Goal: Task Accomplishment & Management: Use online tool/utility

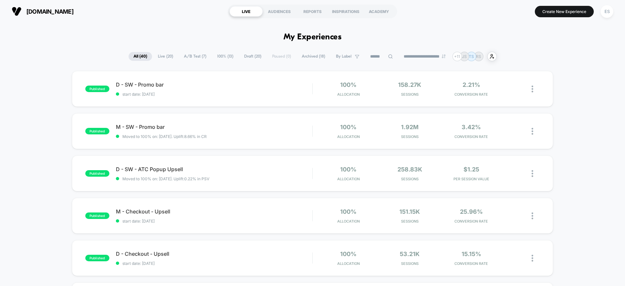
click at [617, 11] on div "[DOMAIN_NAME] LIVE AUDIENCES REPORTS INSPIRATIONS ACADEMY Create New Experience…" at bounding box center [312, 11] width 625 height 23
click at [610, 13] on div "ES" at bounding box center [607, 11] width 13 height 13
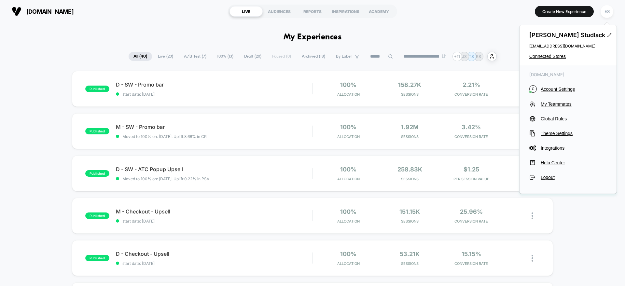
click at [562, 52] on div "[PERSON_NAME] [EMAIL_ADDRESS][DOMAIN_NAME] Connected Stores" at bounding box center [568, 45] width 97 height 40
click at [554, 57] on span "Connected Stores" at bounding box center [569, 56] width 78 height 5
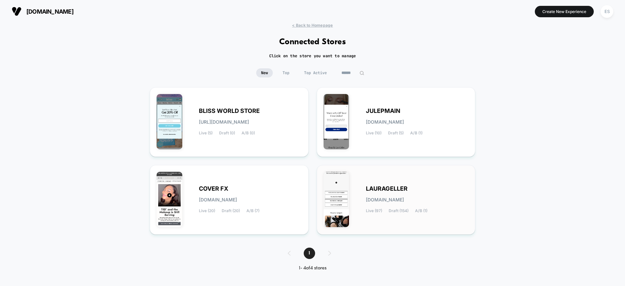
click at [384, 203] on div "[PERSON_NAME][DOMAIN_NAME] Live (97) Draft (154) A/B (1)" at bounding box center [417, 200] width 103 height 27
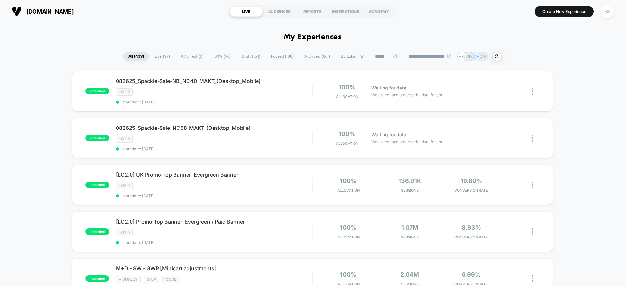
click at [393, 58] on icon at bounding box center [395, 56] width 5 height 5
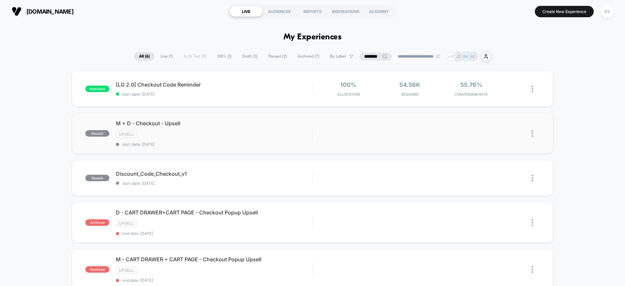
click at [533, 134] on img at bounding box center [533, 133] width 2 height 7
click at [376, 58] on input "********" at bounding box center [376, 57] width 33 height 8
click at [343, 55] on input "********" at bounding box center [375, 57] width 65 height 8
click at [362, 55] on input "********" at bounding box center [375, 57] width 65 height 8
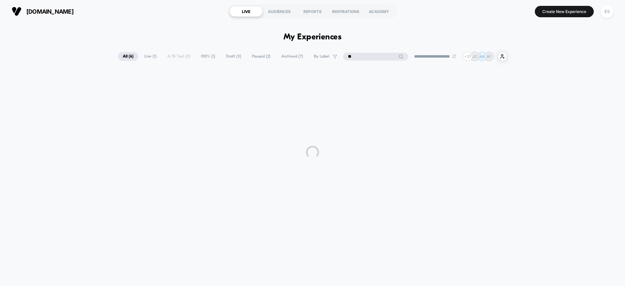
type input "*"
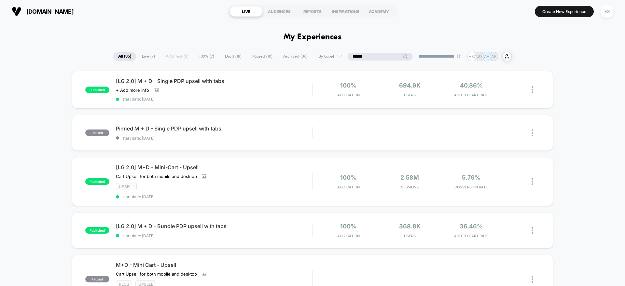
drag, startPoint x: 365, startPoint y: 56, endPoint x: 361, endPoint y: 56, distance: 3.9
click at [361, 56] on input "******" at bounding box center [380, 57] width 65 height 8
type input "*"
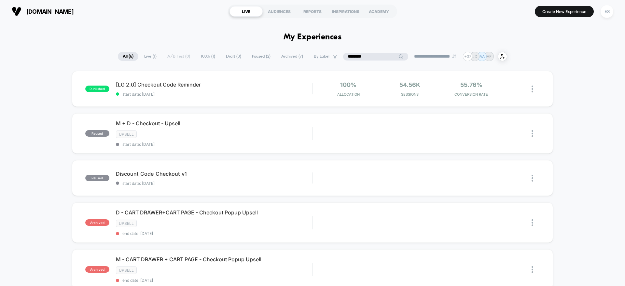
click at [370, 55] on input "********" at bounding box center [376, 57] width 33 height 8
drag, startPoint x: 368, startPoint y: 55, endPoint x: 342, endPoint y: 56, distance: 26.1
click at [343, 56] on input "********" at bounding box center [375, 57] width 65 height 8
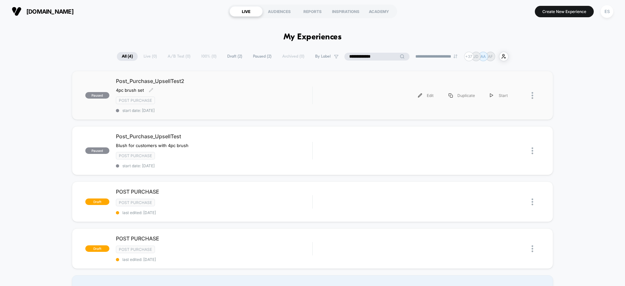
type input "**********"
click at [137, 80] on span "Post_Purchase_UpsellTest2" at bounding box center [214, 81] width 196 height 7
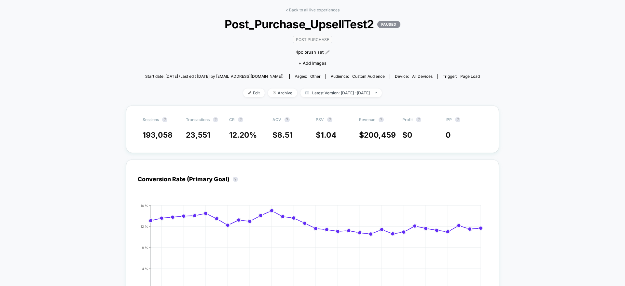
scroll to position [29, 0]
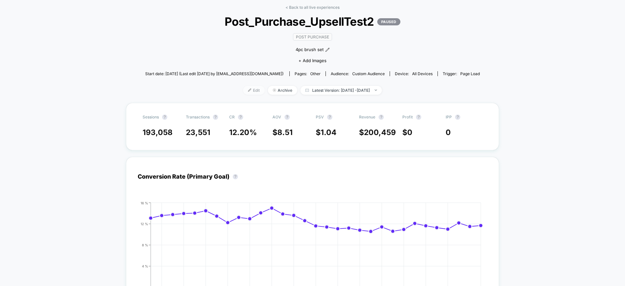
click at [249, 88] on span "Edit" at bounding box center [253, 90] width 21 height 9
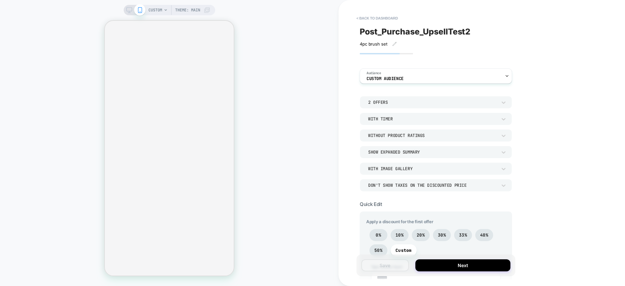
type textarea "*"
click at [378, 17] on button "< back to dashboard" at bounding box center [377, 18] width 48 height 10
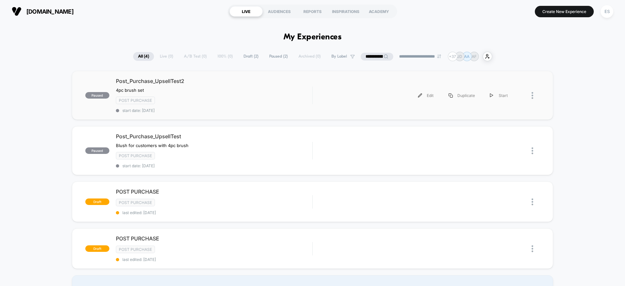
click at [136, 76] on div "paused Post_Purchase_UpsellTest2 4pc brush set Click to edit experience details…" at bounding box center [312, 95] width 481 height 49
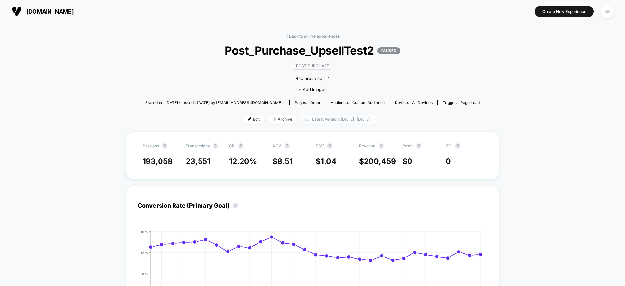
click at [306, 123] on span "Latest Version: [DATE] - [DATE]" at bounding box center [341, 119] width 81 height 9
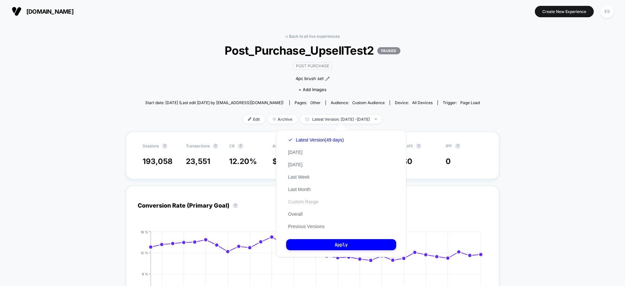
click at [297, 201] on button "Custom Range" at bounding box center [303, 202] width 34 height 6
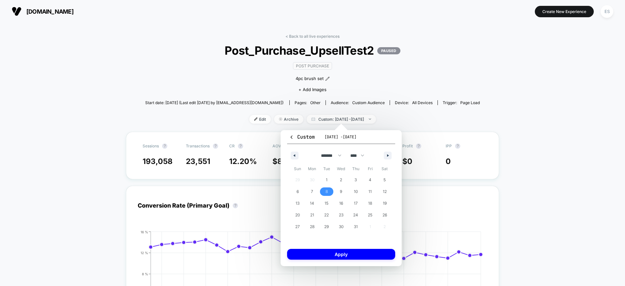
click at [322, 193] on span "8" at bounding box center [327, 192] width 15 height 8
click at [387, 153] on button "button" at bounding box center [388, 156] width 8 height 8
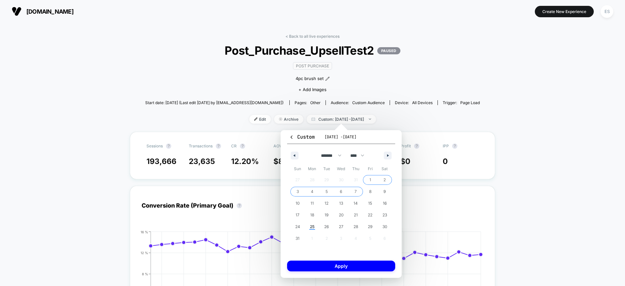
click at [357, 193] on span "7" at bounding box center [356, 192] width 15 height 8
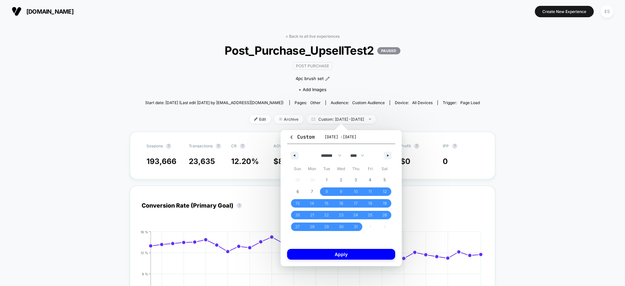
click at [336, 139] on span "[DATE] - [DATE]" at bounding box center [341, 137] width 32 height 5
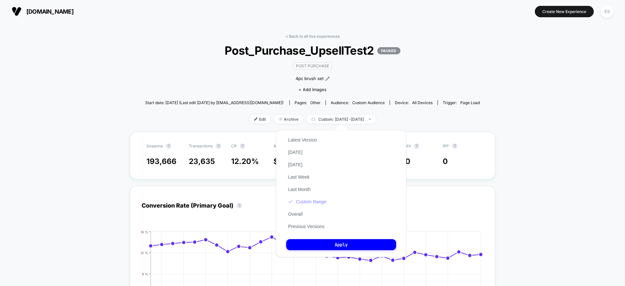
click at [303, 203] on button "Custom Range" at bounding box center [307, 202] width 42 height 6
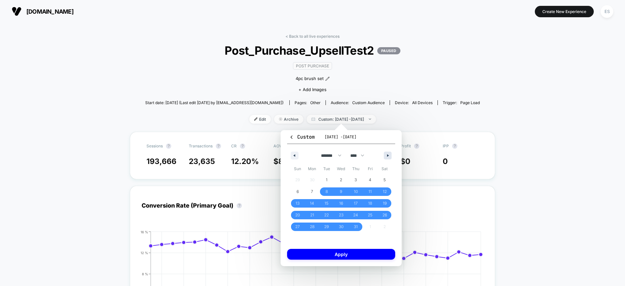
click at [385, 155] on button "button" at bounding box center [388, 156] width 8 height 8
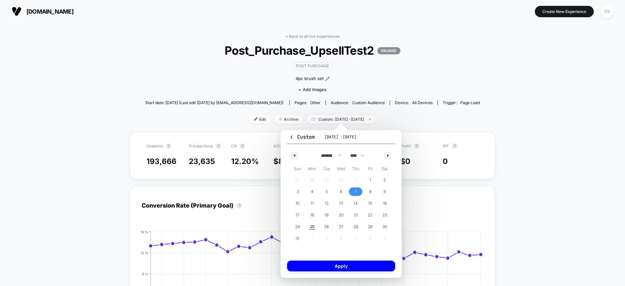
click at [358, 189] on span "7" at bounding box center [356, 192] width 15 height 8
click at [357, 136] on span "[DATE] - [DATE]" at bounding box center [341, 137] width 32 height 5
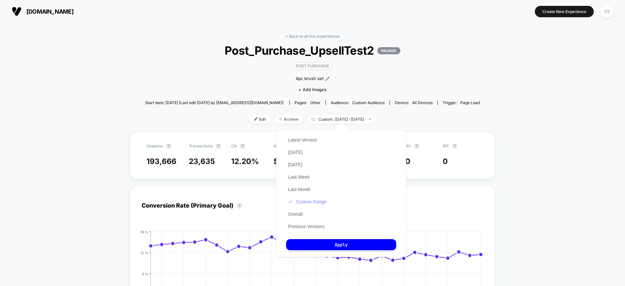
click at [309, 204] on button "Custom Range" at bounding box center [307, 202] width 42 height 6
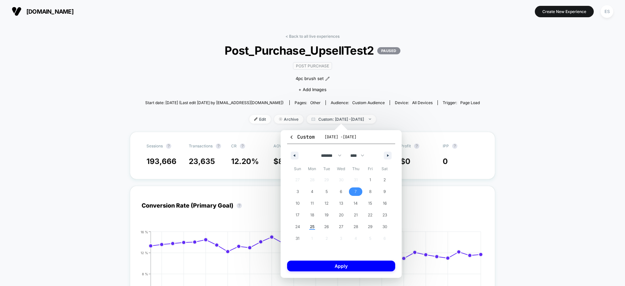
click at [355, 186] on span "7" at bounding box center [356, 192] width 2 height 12
click at [293, 153] on button "button" at bounding box center [295, 156] width 8 height 8
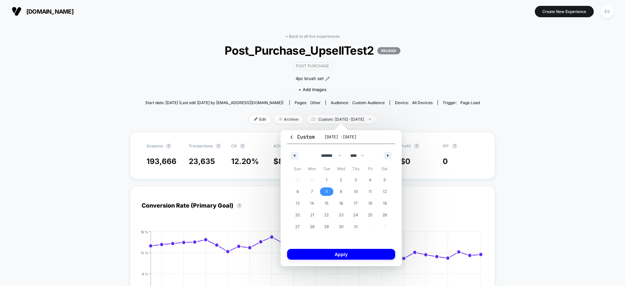
click at [329, 192] on span "8" at bounding box center [327, 192] width 15 height 8
click at [385, 156] on button "button" at bounding box center [388, 156] width 8 height 8
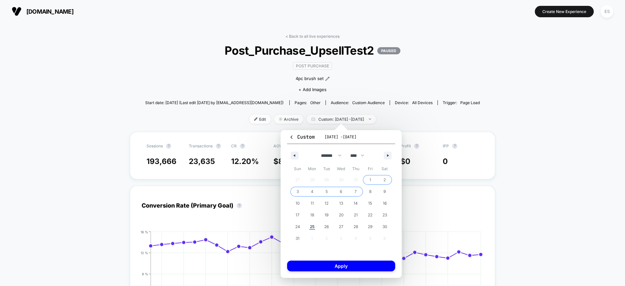
click at [357, 186] on span "7" at bounding box center [356, 192] width 2 height 12
select select "*"
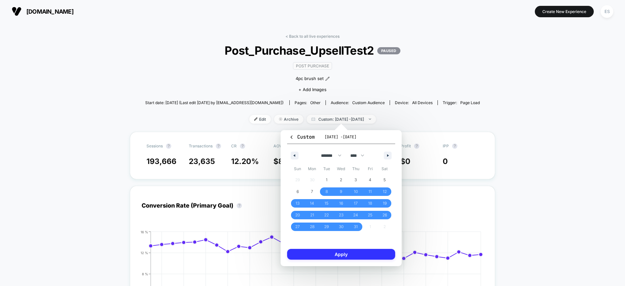
click at [341, 251] on button "Apply" at bounding box center [341, 254] width 108 height 11
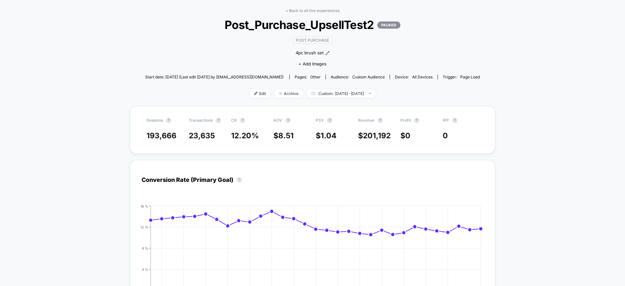
scroll to position [25, 0]
click at [255, 95] on span "Edit" at bounding box center [260, 94] width 21 height 9
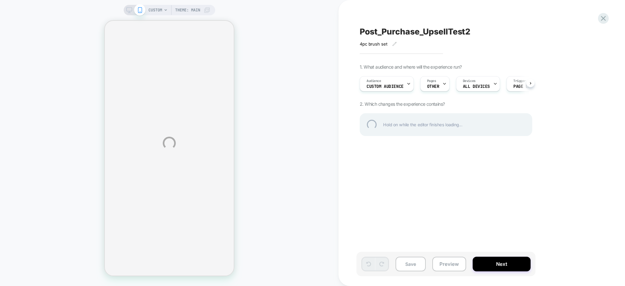
type textarea "*"
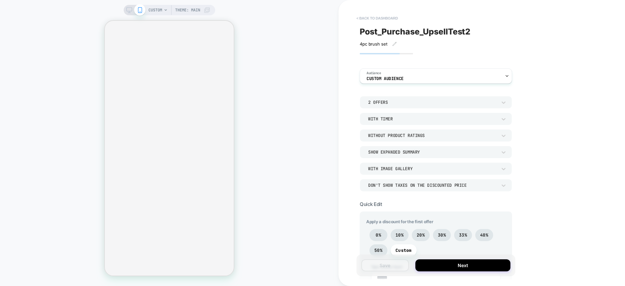
click at [366, 15] on button "< back to dashboard" at bounding box center [377, 18] width 48 height 10
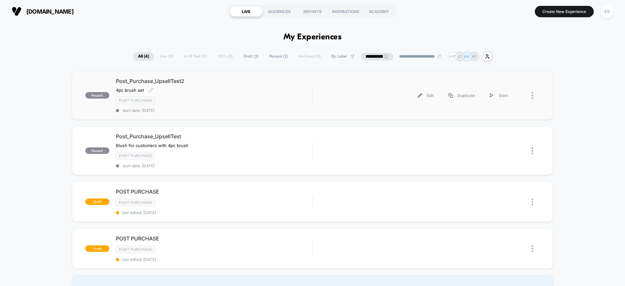
click at [166, 83] on span "Post_Purchase_UpsellTest2" at bounding box center [214, 81] width 196 height 7
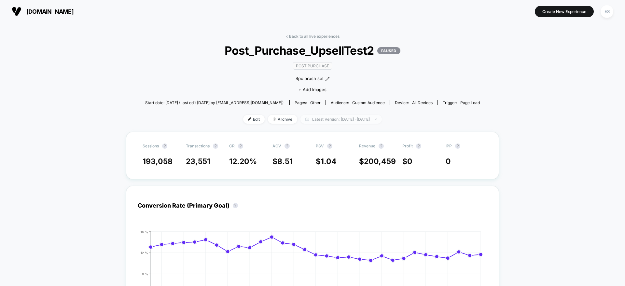
click at [327, 115] on span "Latest Version: [DATE] - [DATE]" at bounding box center [341, 119] width 81 height 9
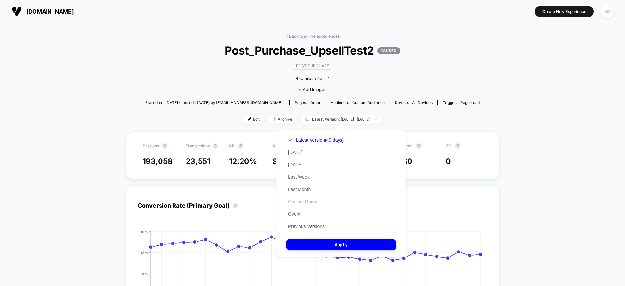
click at [305, 200] on button "Custom Range" at bounding box center [303, 202] width 34 height 6
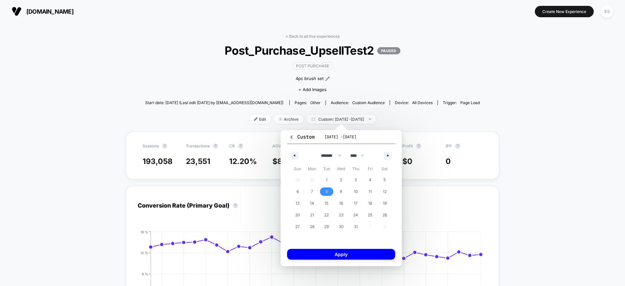
click at [325, 191] on span "8" at bounding box center [327, 192] width 15 height 8
click at [388, 159] on button "button" at bounding box center [388, 156] width 8 height 8
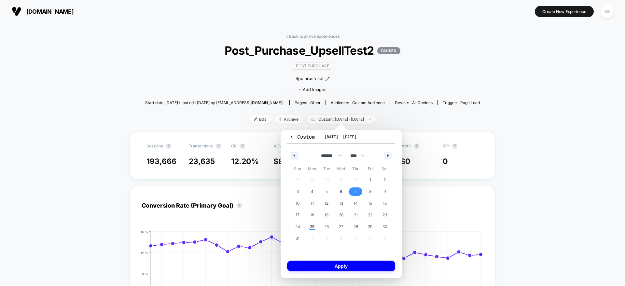
click at [356, 195] on span "7" at bounding box center [356, 192] width 2 height 12
select select "*"
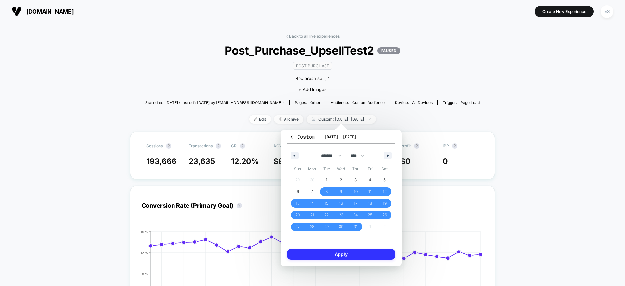
click at [353, 250] on button "Apply" at bounding box center [341, 254] width 108 height 11
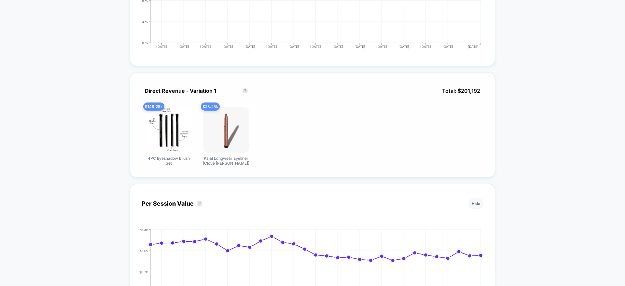
scroll to position [274, 0]
click at [464, 94] on span "Total: $ 201,192" at bounding box center [461, 90] width 45 height 13
click at [210, 122] on img at bounding box center [227, 130] width 46 height 46
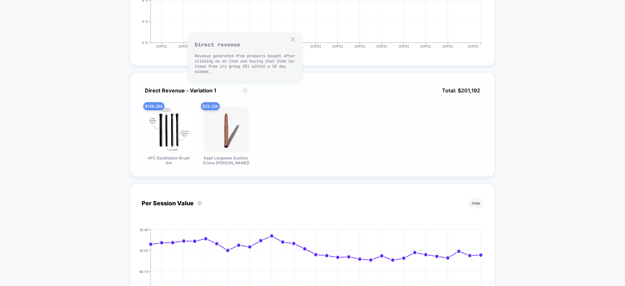
click at [246, 90] on button "?" at bounding box center [245, 90] width 5 height 5
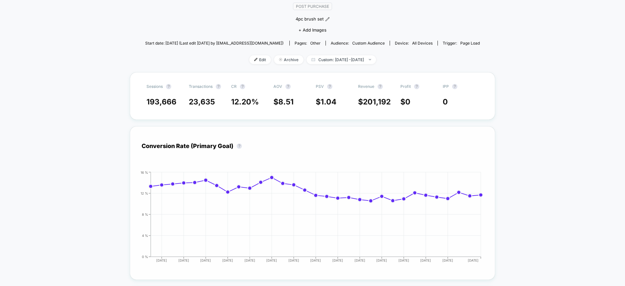
scroll to position [36, 0]
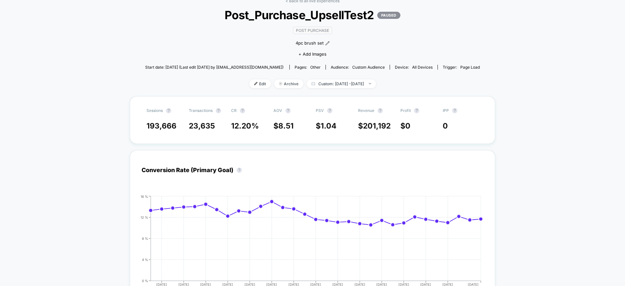
click at [296, 1] on link "< Back to all live experiences" at bounding box center [313, 0] width 54 height 5
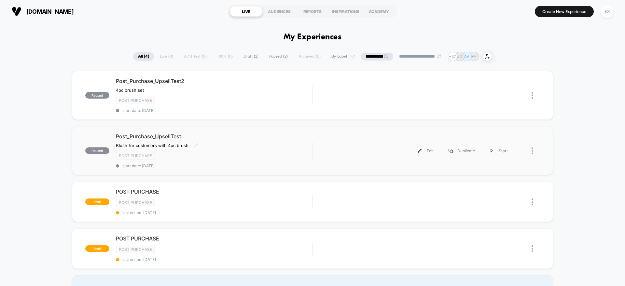
click at [164, 134] on span "Post_Purchase_UpsellTest" at bounding box center [214, 136] width 196 height 7
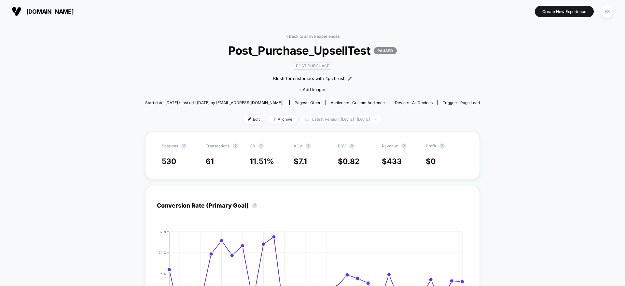
click at [322, 118] on span "Latest Version: [DATE] - [DATE]" at bounding box center [341, 119] width 81 height 9
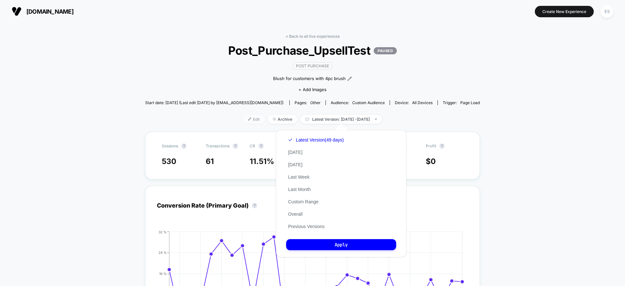
click at [243, 117] on span "Edit" at bounding box center [253, 119] width 21 height 9
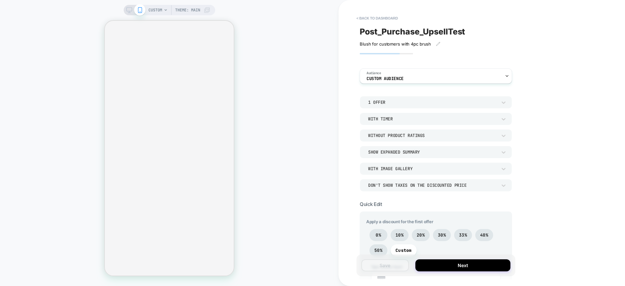
type textarea "*"
click at [361, 21] on button "< back to dashboard" at bounding box center [377, 18] width 48 height 10
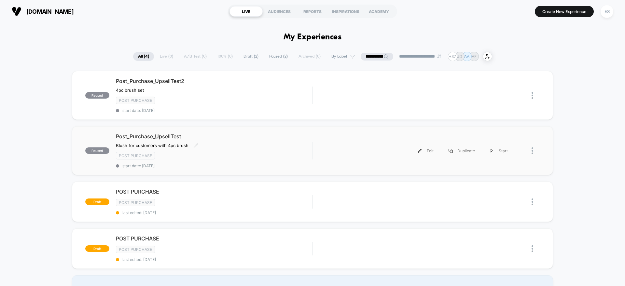
click at [140, 136] on span "Post_Purchase_UpsellTest" at bounding box center [214, 136] width 196 height 7
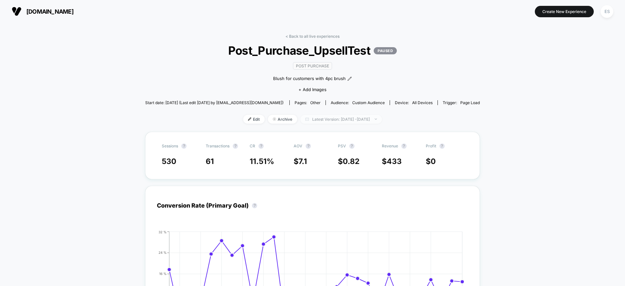
click at [309, 120] on span "Latest Version: [DATE] - [DATE]" at bounding box center [341, 119] width 81 height 9
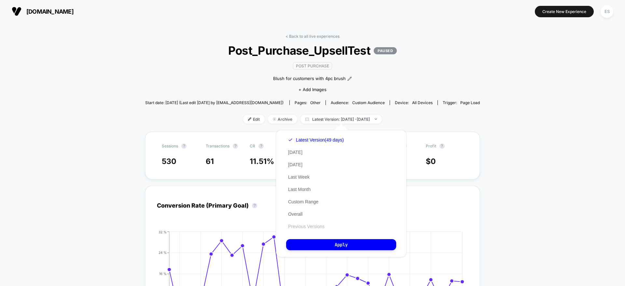
click at [299, 227] on button "Previous Versions" at bounding box center [306, 227] width 40 height 6
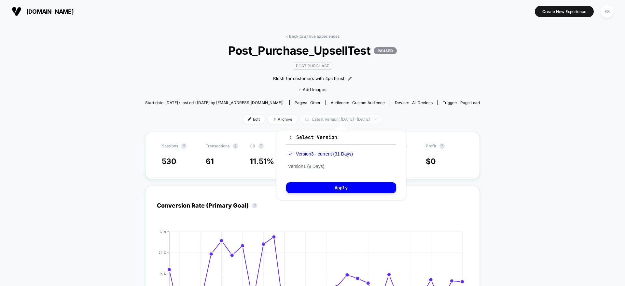
click at [332, 118] on span "Latest Version: [DATE] - [DATE]" at bounding box center [341, 119] width 81 height 9
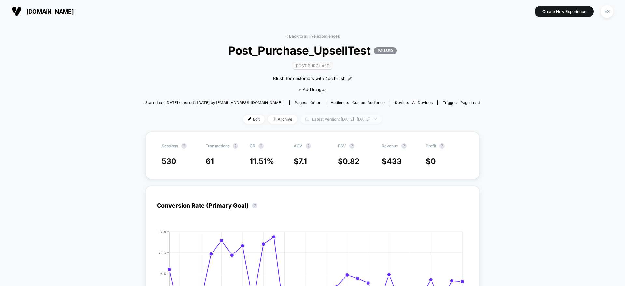
click at [332, 118] on span "Latest Version: [DATE] - [DATE]" at bounding box center [341, 119] width 81 height 9
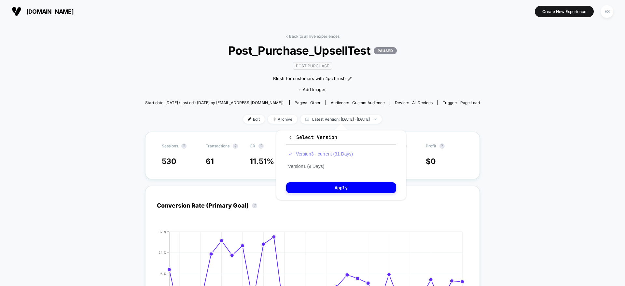
click at [306, 156] on button "Version 3 - current (31 Days)" at bounding box center [320, 154] width 69 height 6
click at [302, 167] on button "Version 1 (9 Days)" at bounding box center [306, 167] width 40 height 6
click at [302, 150] on div "Version 3 - current (31 Days) Version 1 (9 Days)" at bounding box center [316, 160] width 61 height 25
click at [293, 139] on span "Select Version" at bounding box center [312, 137] width 49 height 7
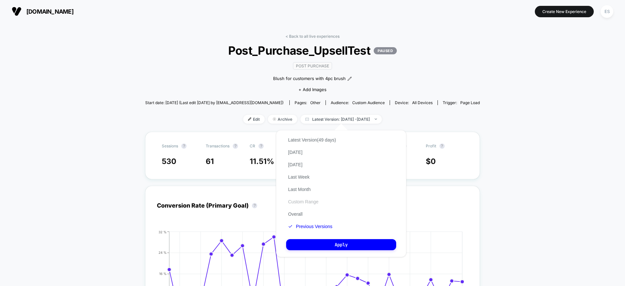
click at [298, 201] on button "Custom Range" at bounding box center [303, 202] width 34 height 6
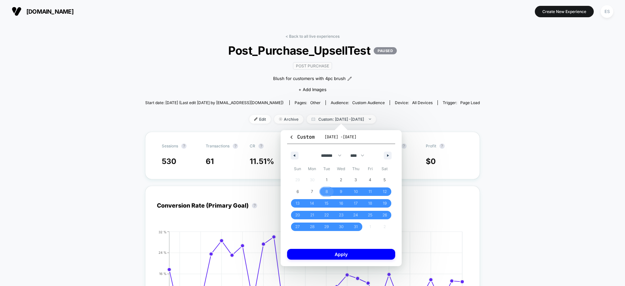
click at [327, 187] on span "8" at bounding box center [327, 192] width 2 height 12
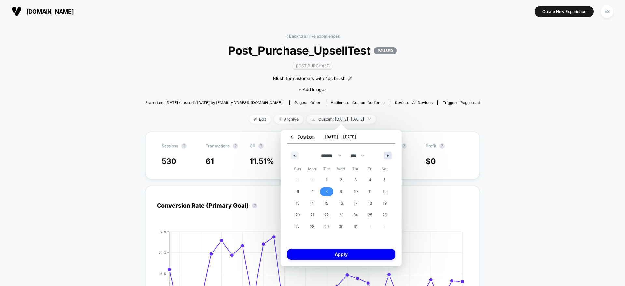
click at [386, 153] on button "button" at bounding box center [388, 156] width 8 height 8
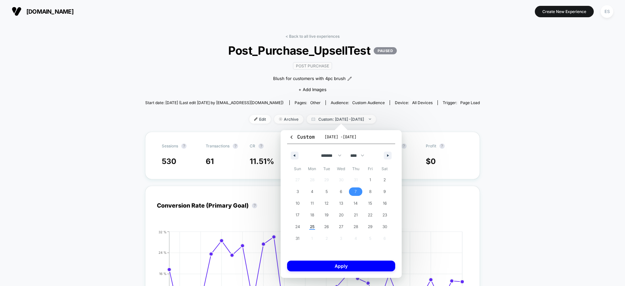
click at [358, 191] on span "7" at bounding box center [356, 192] width 15 height 8
select select "*"
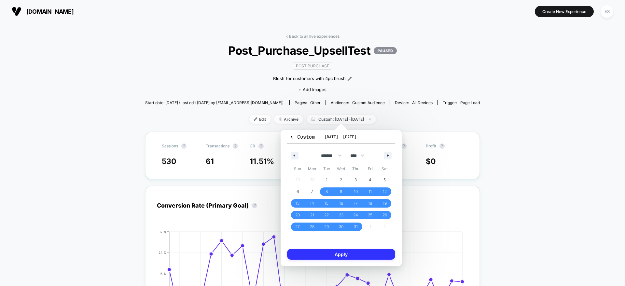
click at [342, 255] on button "Apply" at bounding box center [341, 254] width 108 height 11
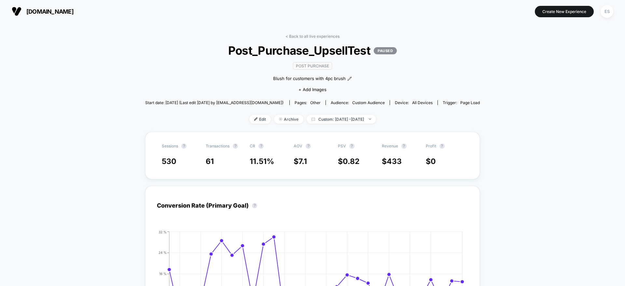
click at [292, 36] on link "< Back to all live experiences" at bounding box center [313, 36] width 54 height 5
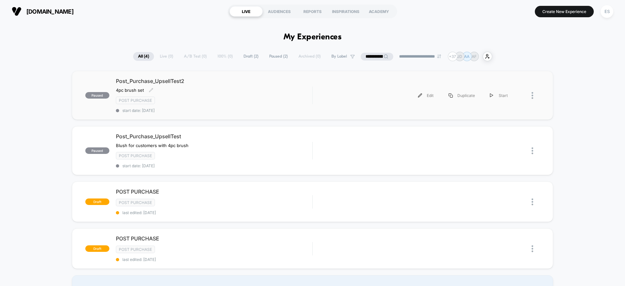
click at [134, 80] on span "Post_Purchase_UpsellTest2" at bounding box center [214, 81] width 196 height 7
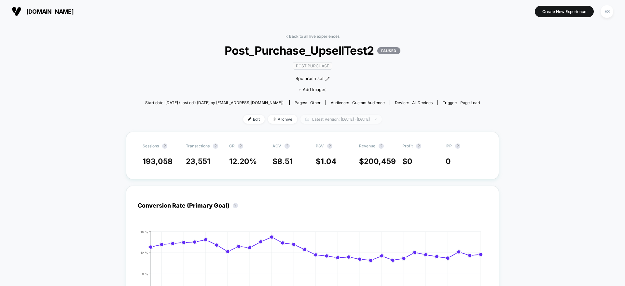
click at [302, 116] on span "Latest Version: [DATE] - [DATE]" at bounding box center [341, 119] width 81 height 9
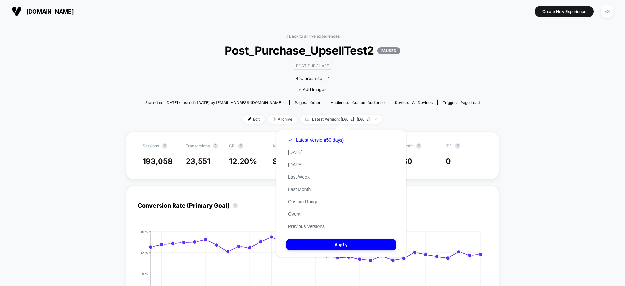
click at [307, 201] on button "Custom Range" at bounding box center [303, 202] width 34 height 6
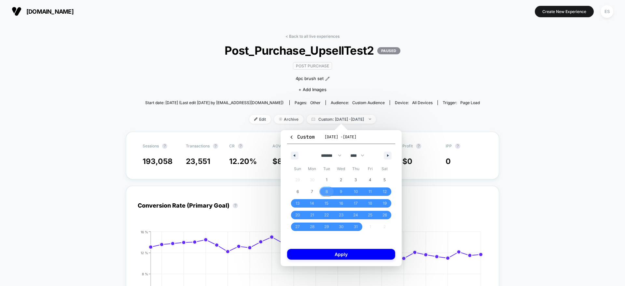
click at [326, 190] on span "8" at bounding box center [327, 192] width 2 height 12
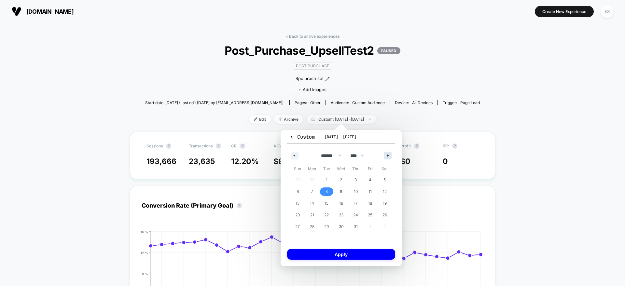
click at [386, 154] on button "button" at bounding box center [388, 156] width 8 height 8
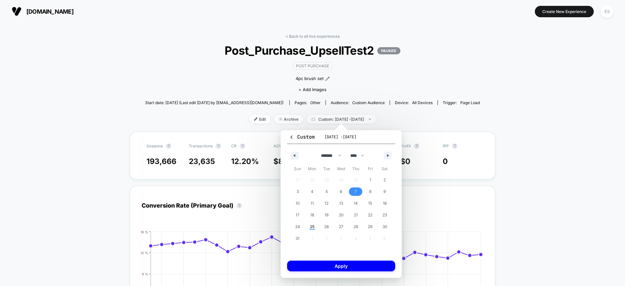
click at [358, 193] on span "7" at bounding box center [356, 192] width 15 height 8
select select "*"
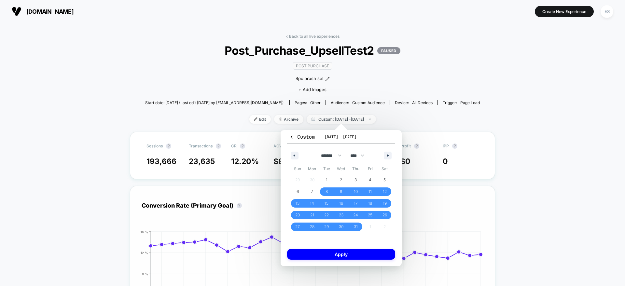
click at [354, 256] on button "Apply" at bounding box center [341, 254] width 108 height 11
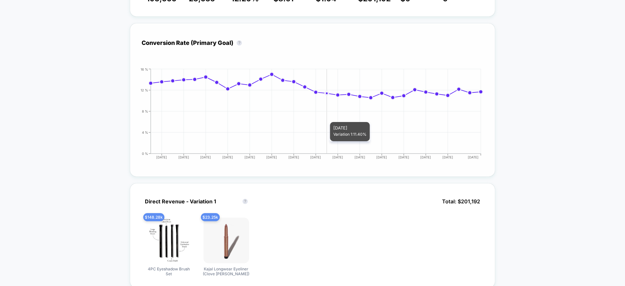
scroll to position [204, 0]
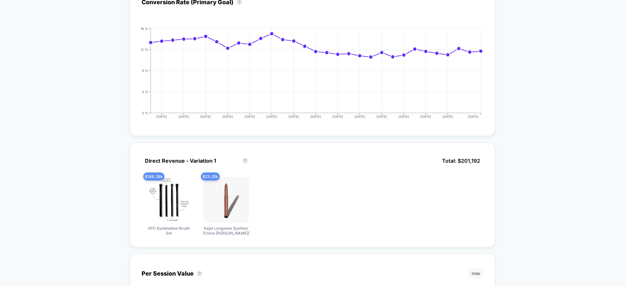
drag, startPoint x: 81, startPoint y: 227, endPoint x: 92, endPoint y: 235, distance: 12.9
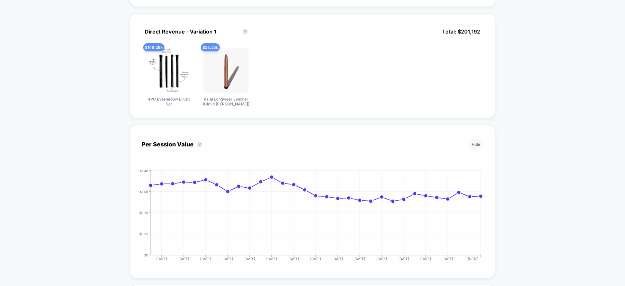
scroll to position [407, 0]
